Goal: Transaction & Acquisition: Purchase product/service

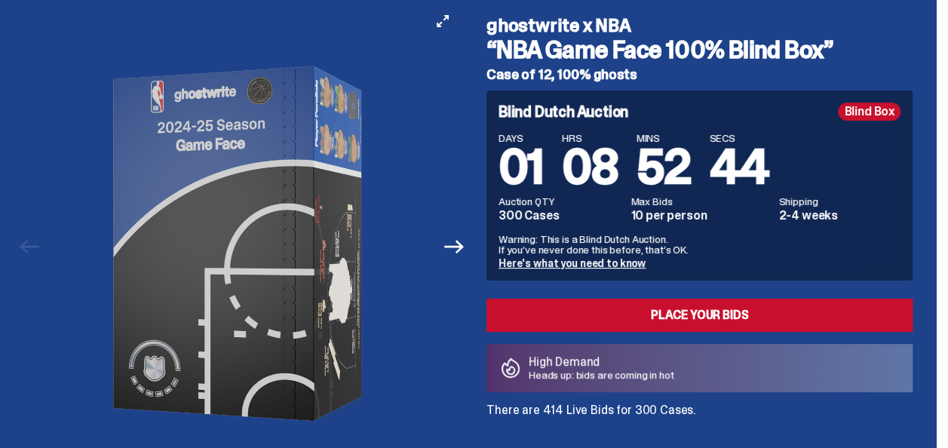
scroll to position [226, 0]
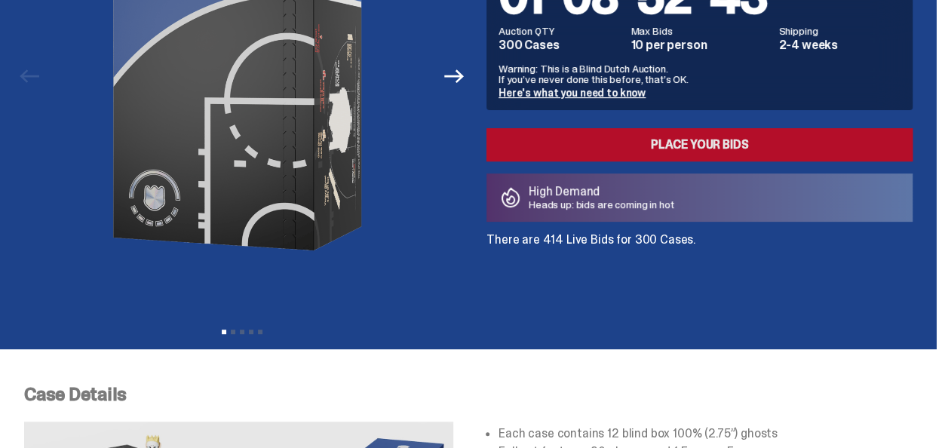
click at [696, 145] on link "Place your Bids" at bounding box center [700, 144] width 426 height 33
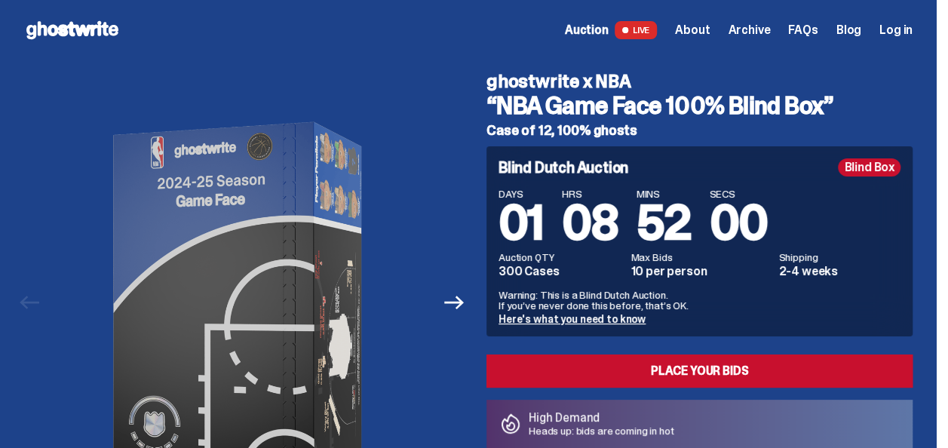
click at [885, 171] on div "Blind Box" at bounding box center [869, 167] width 63 height 18
click at [767, 32] on span "Archive" at bounding box center [749, 30] width 42 height 12
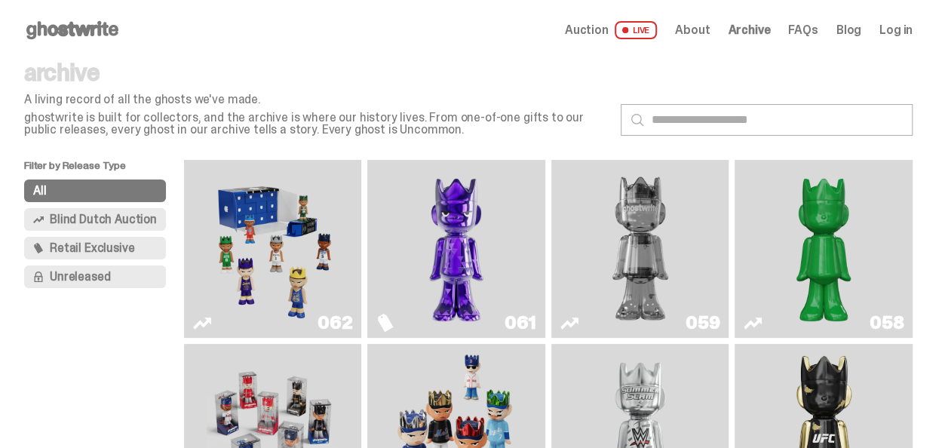
click at [263, 257] on img "Game Face (2025)" at bounding box center [273, 249] width 133 height 166
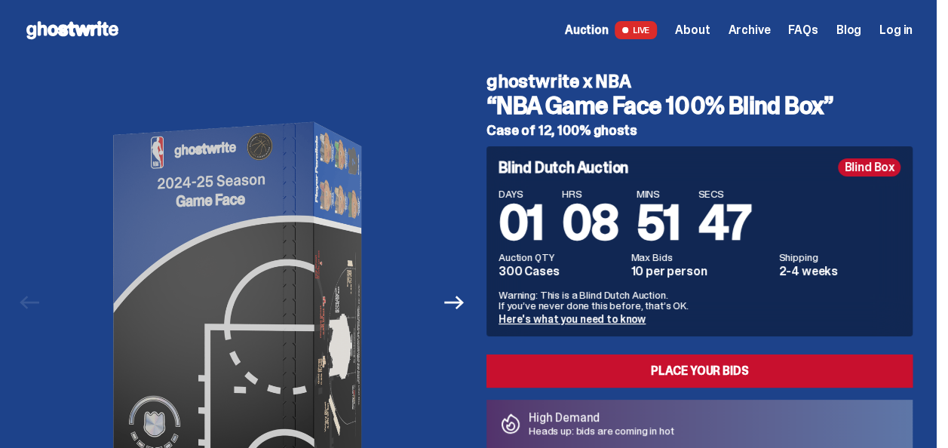
click at [759, 33] on span "Archive" at bounding box center [749, 30] width 42 height 12
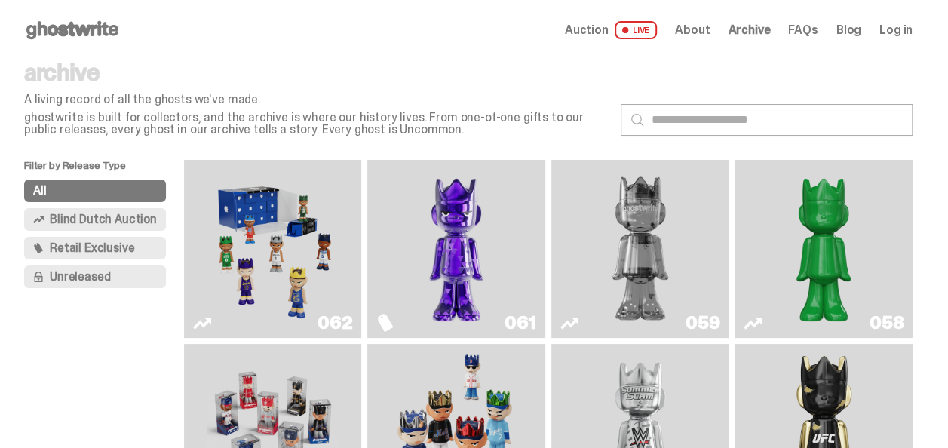
click at [89, 209] on button "Blind Dutch Auction" at bounding box center [95, 219] width 142 height 23
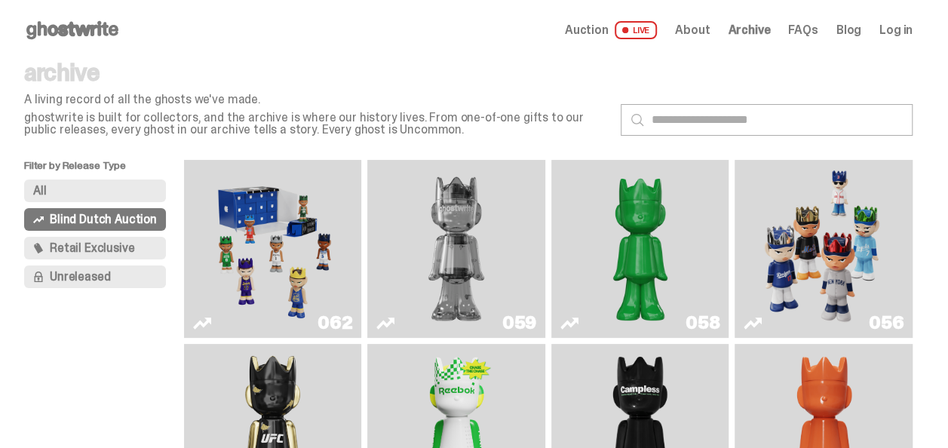
click at [264, 263] on img "Game Face (2025)" at bounding box center [273, 249] width 133 height 166
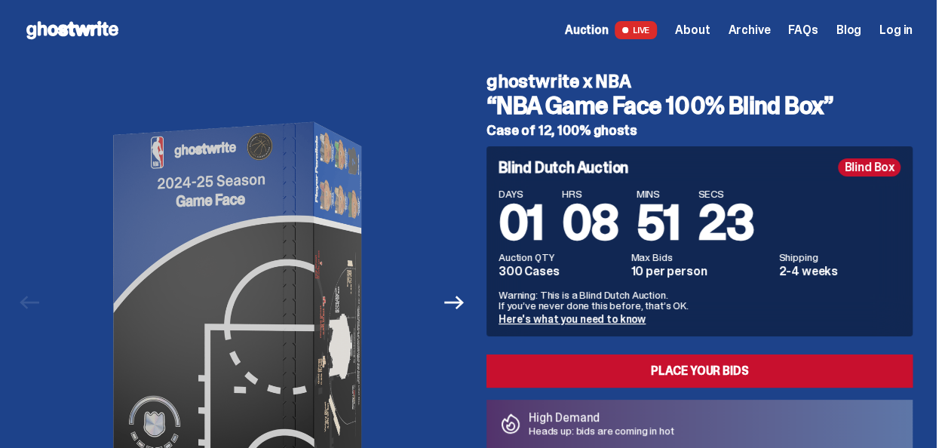
click at [566, 324] on link "Here's what you need to know" at bounding box center [572, 319] width 147 height 14
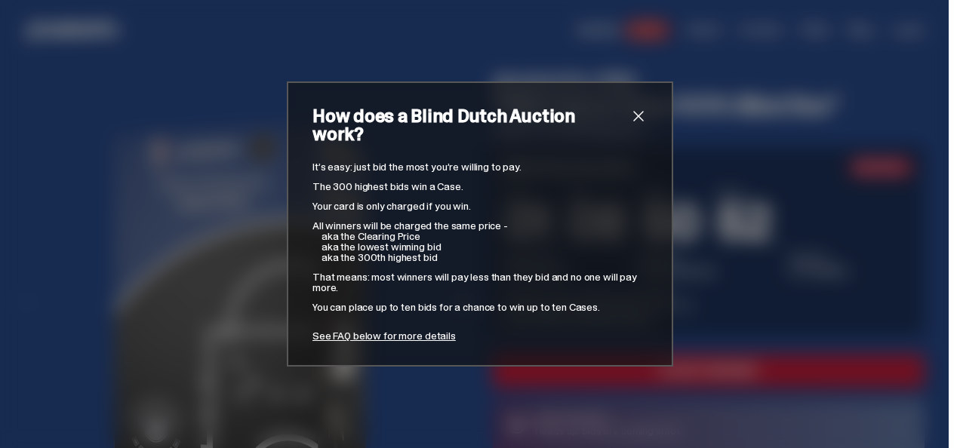
click at [629, 118] on span "close" at bounding box center [638, 116] width 18 height 18
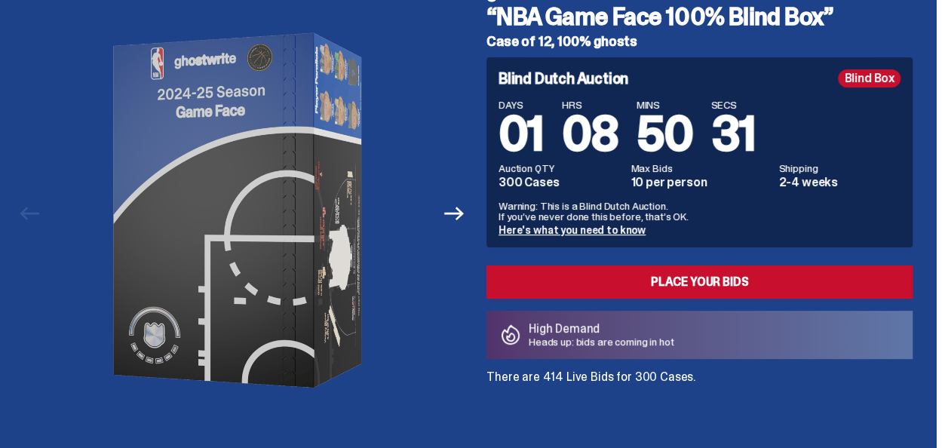
scroll to position [75, 0]
